Goal: Task Accomplishment & Management: Manage account settings

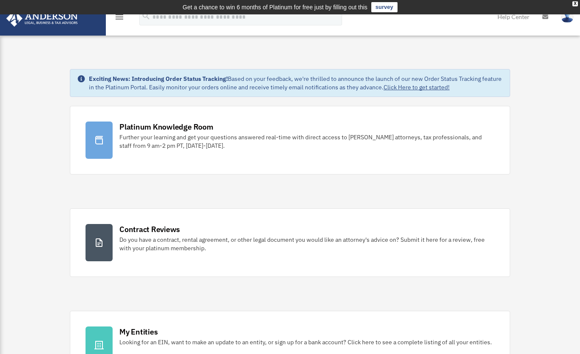
click at [119, 20] on icon "menu" at bounding box center [119, 17] width 10 height 10
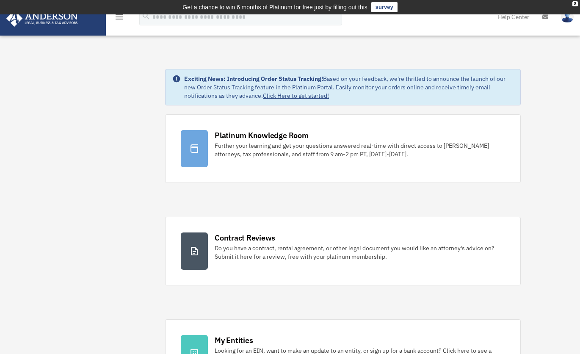
click at [120, 18] on icon "menu" at bounding box center [119, 17] width 10 height 10
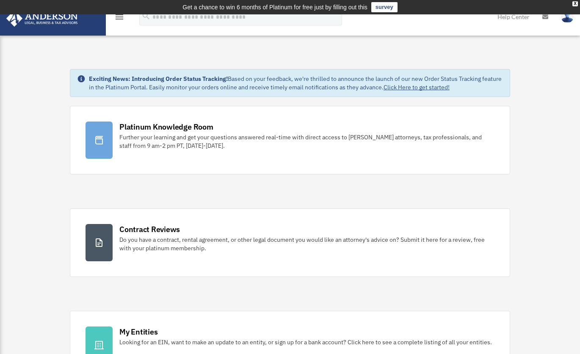
click at [120, 18] on icon "menu" at bounding box center [119, 17] width 10 height 10
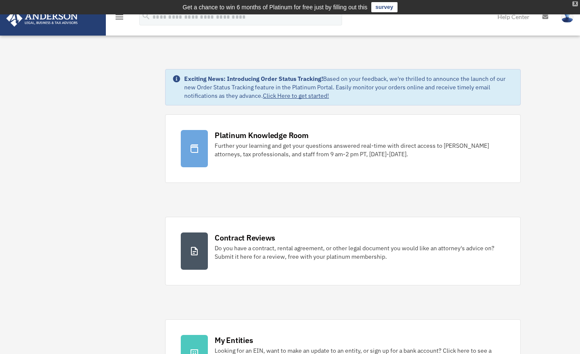
click at [574, 5] on div "X" at bounding box center [574, 3] width 5 height 5
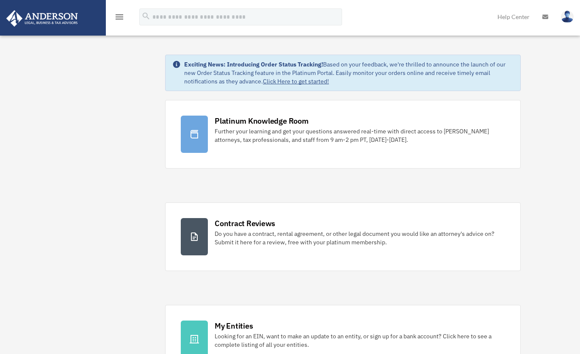
click at [120, 16] on icon "menu" at bounding box center [119, 17] width 10 height 10
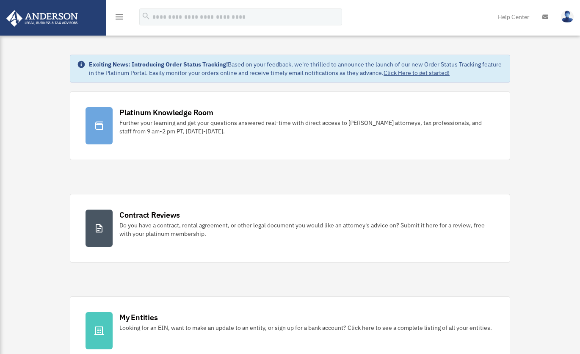
click at [120, 16] on icon "menu" at bounding box center [119, 17] width 10 height 10
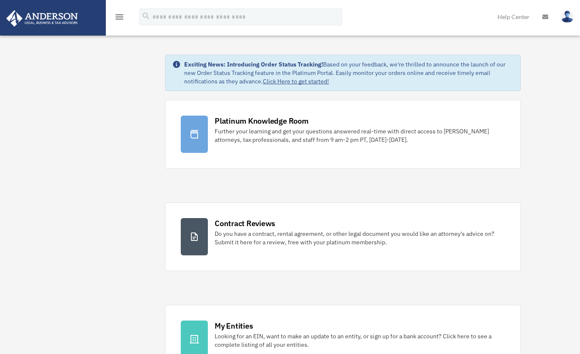
click at [40, 14] on img at bounding box center [42, 18] width 77 height 16
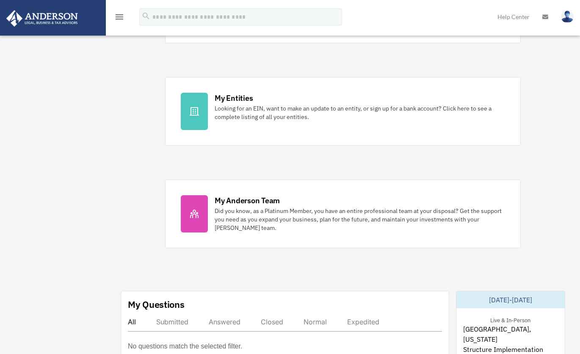
scroll to position [231, 0]
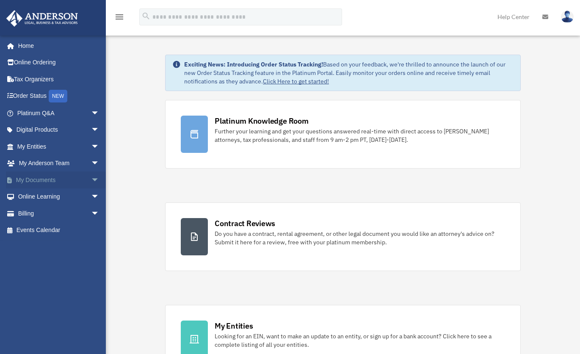
click at [91, 178] on span "arrow_drop_down" at bounding box center [99, 179] width 17 height 17
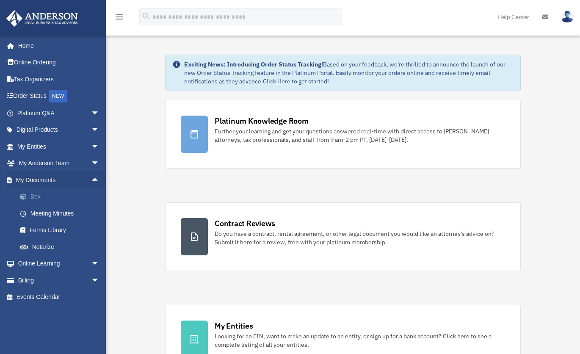
click at [69, 198] on link "Box" at bounding box center [62, 196] width 100 height 17
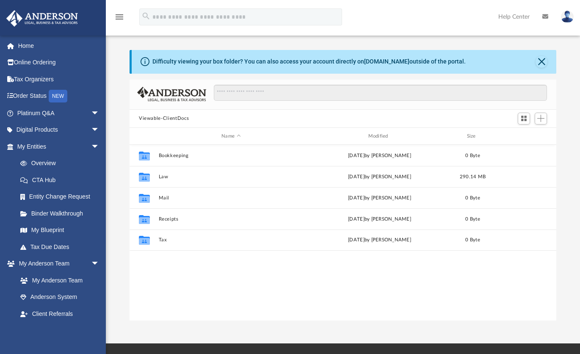
scroll to position [186, 420]
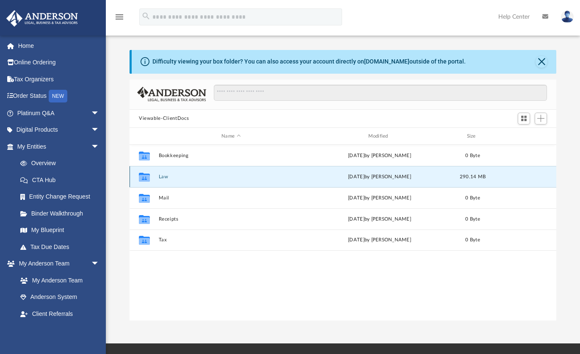
click at [166, 176] on button "Law" at bounding box center [231, 176] width 145 height 5
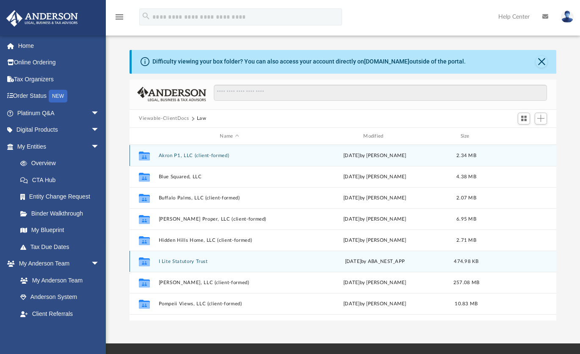
scroll to position [36, 0]
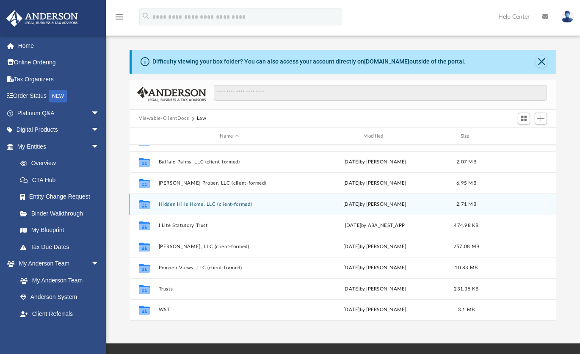
click at [199, 205] on button "Hidden Hills Home, LLC (client-formed)" at bounding box center [230, 203] width 142 height 5
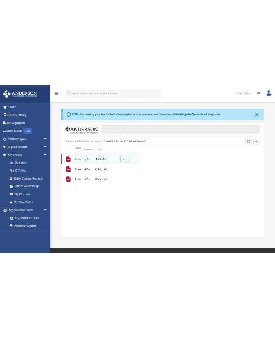
scroll to position [7, 7]
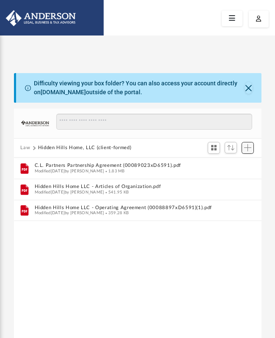
click at [248, 148] on span "Add" at bounding box center [247, 147] width 7 height 7
click at [231, 163] on li "Upload" at bounding box center [235, 164] width 27 height 9
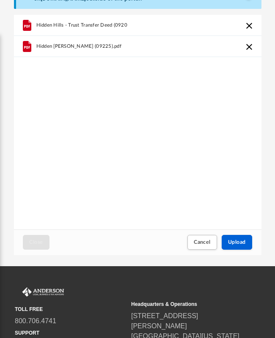
scroll to position [97, 0]
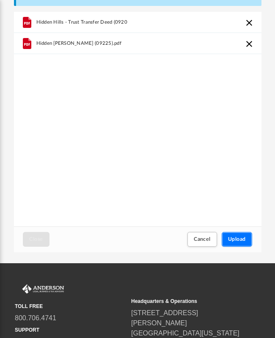
click at [245, 242] on button "Upload" at bounding box center [237, 239] width 30 height 15
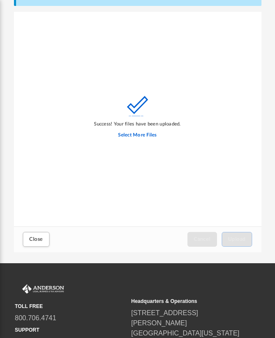
scroll to position [0, 0]
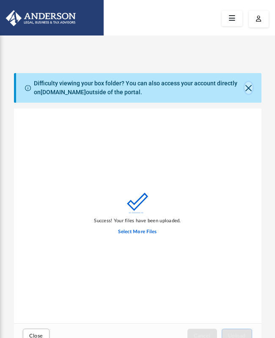
click at [247, 87] on button "Close" at bounding box center [249, 88] width 8 height 12
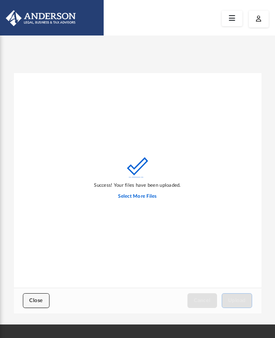
click at [32, 303] on span "Close" at bounding box center [36, 300] width 14 height 5
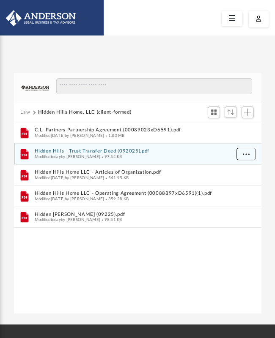
click at [247, 150] on button "More options" at bounding box center [245, 154] width 19 height 13
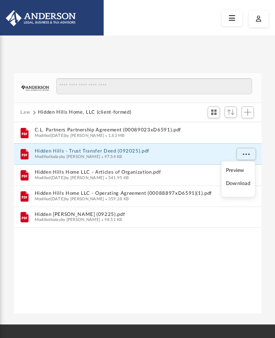
click at [236, 169] on li "Preview" at bounding box center [238, 170] width 25 height 9
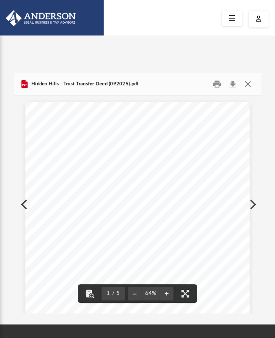
click at [249, 82] on button "Close" at bounding box center [247, 83] width 15 height 13
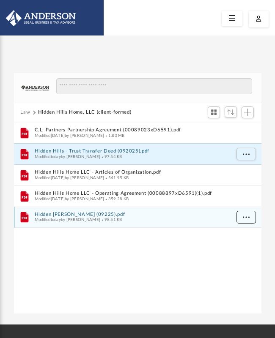
click at [245, 217] on span "More options" at bounding box center [245, 216] width 7 height 5
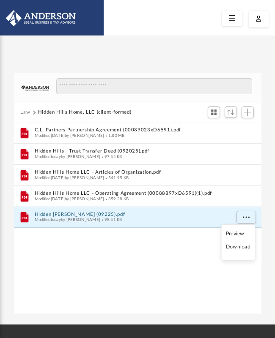
click at [242, 234] on li "Preview" at bounding box center [238, 234] width 25 height 9
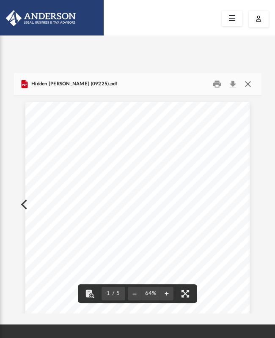
click at [249, 82] on button "Close" at bounding box center [247, 83] width 15 height 13
